Goal: Navigation & Orientation: Understand site structure

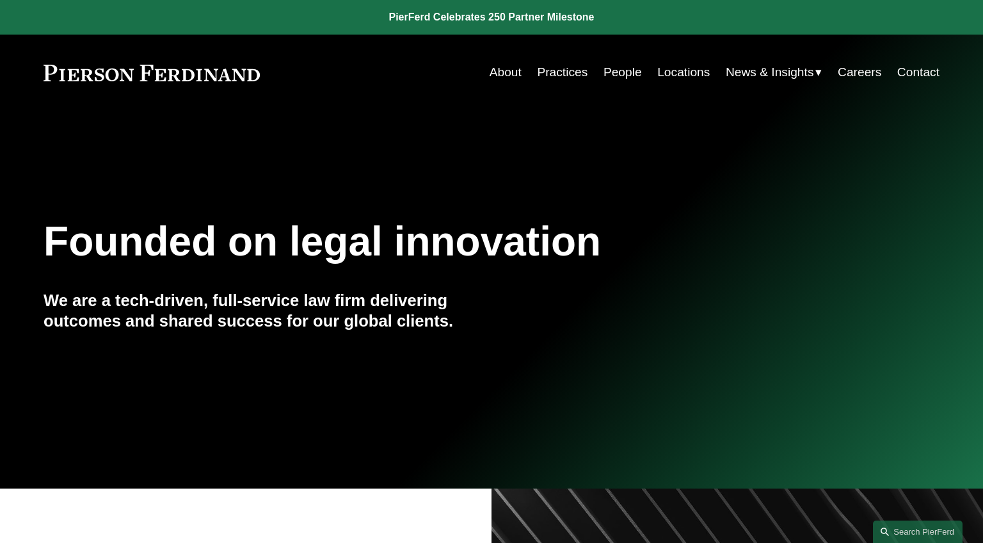
click at [607, 70] on link "People" at bounding box center [623, 72] width 38 height 24
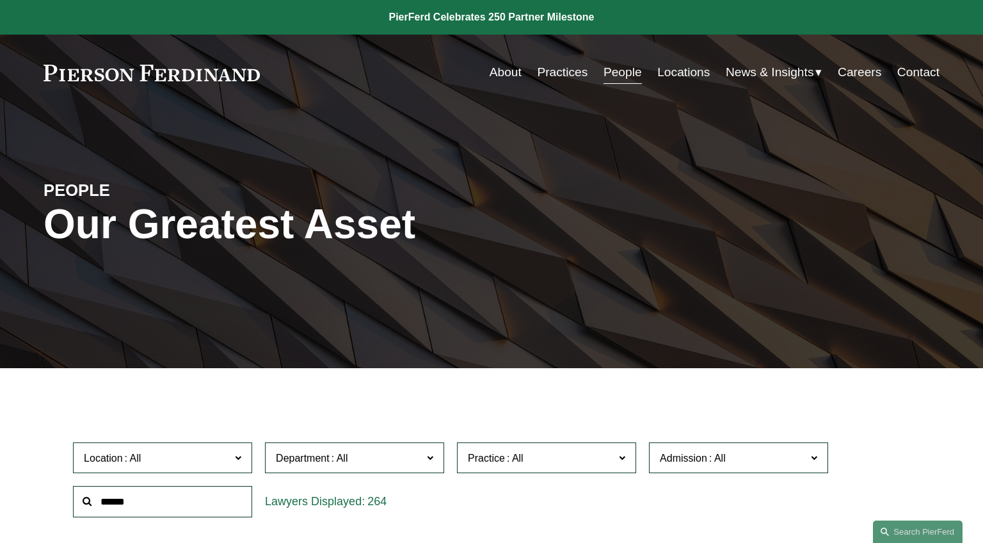
click at [686, 78] on link "Locations" at bounding box center [684, 72] width 53 height 24
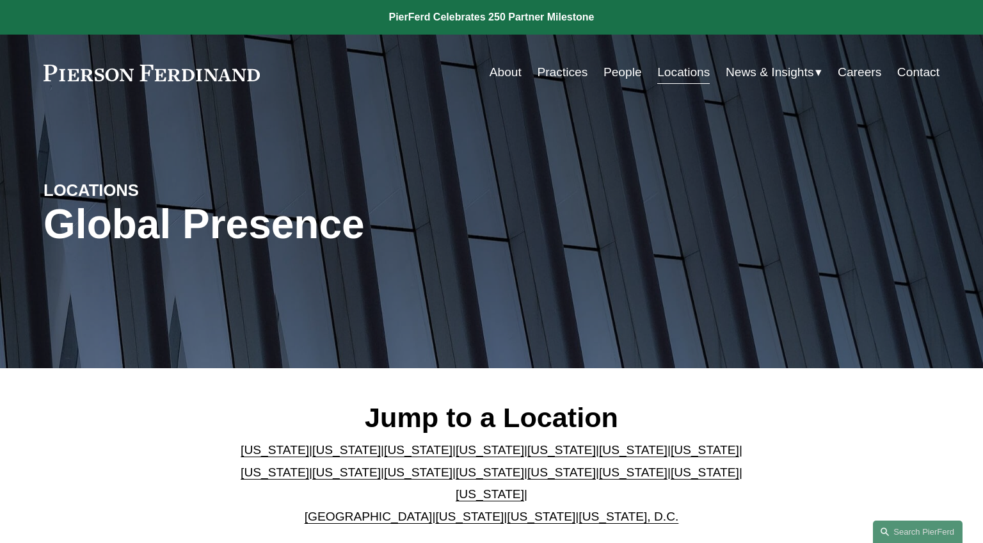
scroll to position [44, 0]
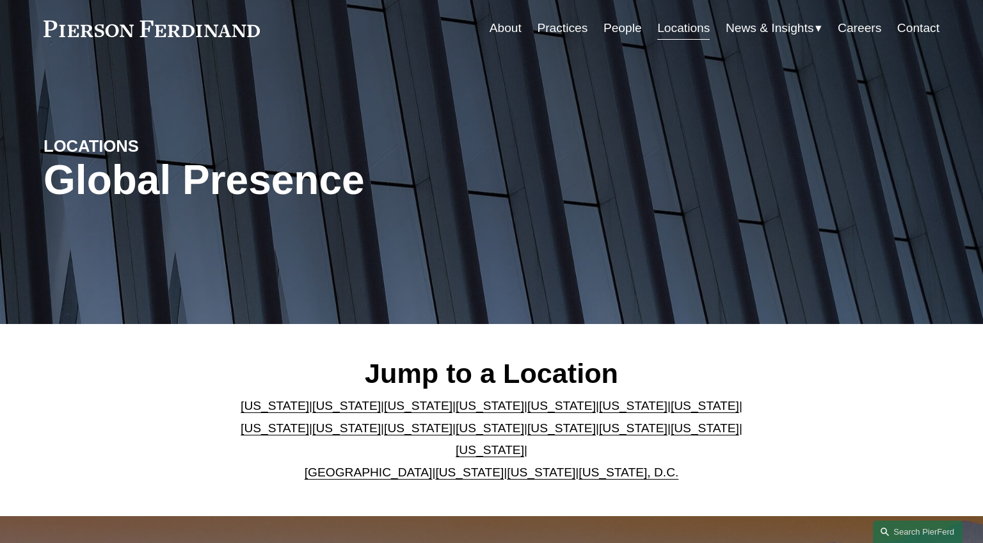
click at [0, 0] on span "Insights" at bounding box center [0, 0] width 0 height 0
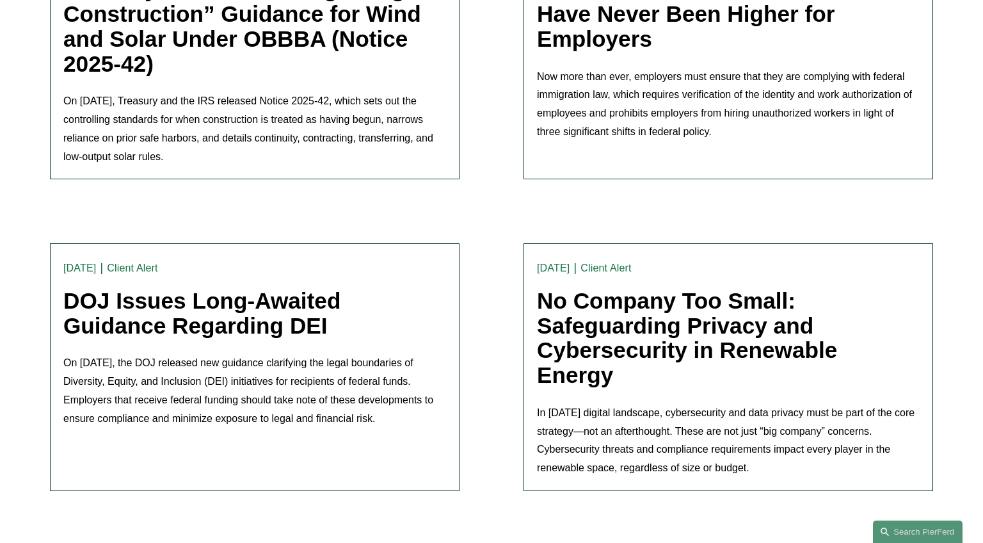
scroll to position [1203, 0]
